Goal: Transaction & Acquisition: Purchase product/service

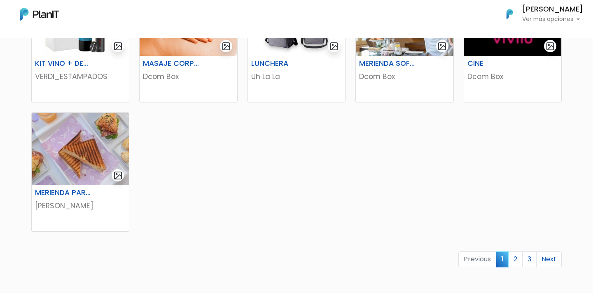
scroll to position [506, 0]
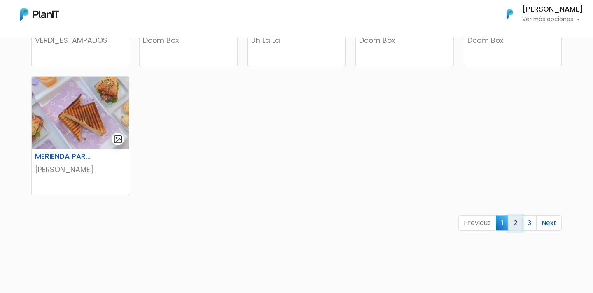
click at [513, 220] on link "2" at bounding box center [515, 223] width 14 height 16
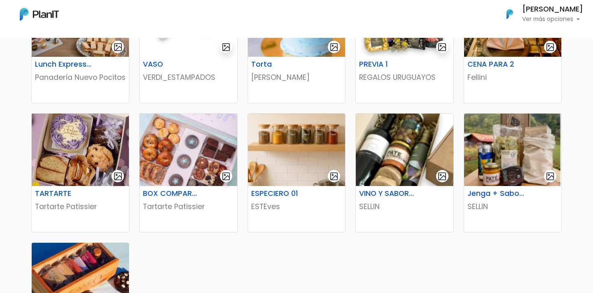
scroll to position [286, 0]
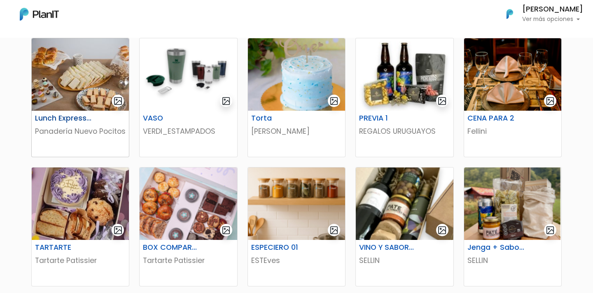
click at [84, 118] on h6 "Lunch Express 5 personas" at bounding box center [63, 118] width 67 height 9
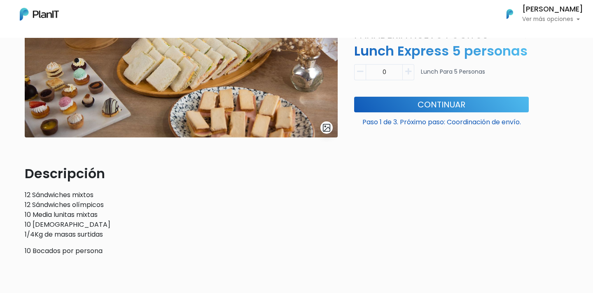
scroll to position [131, 0]
